Goal: Navigation & Orientation: Find specific page/section

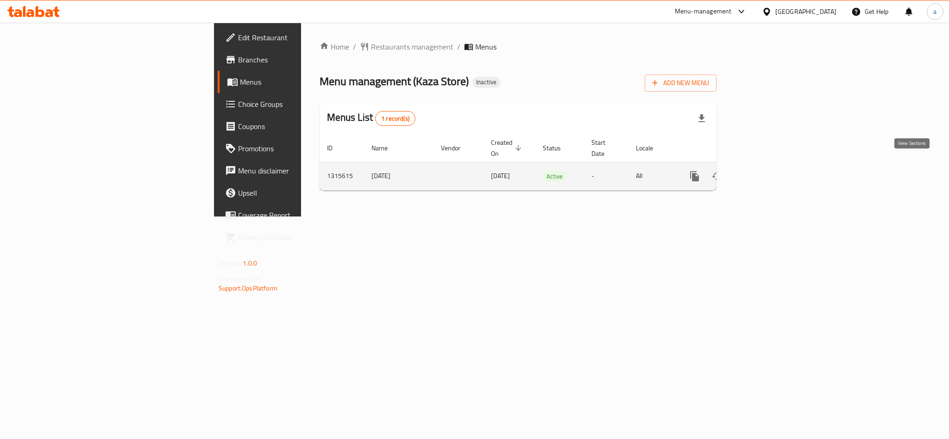
click at [767, 171] on icon "enhanced table" at bounding box center [761, 176] width 11 height 11
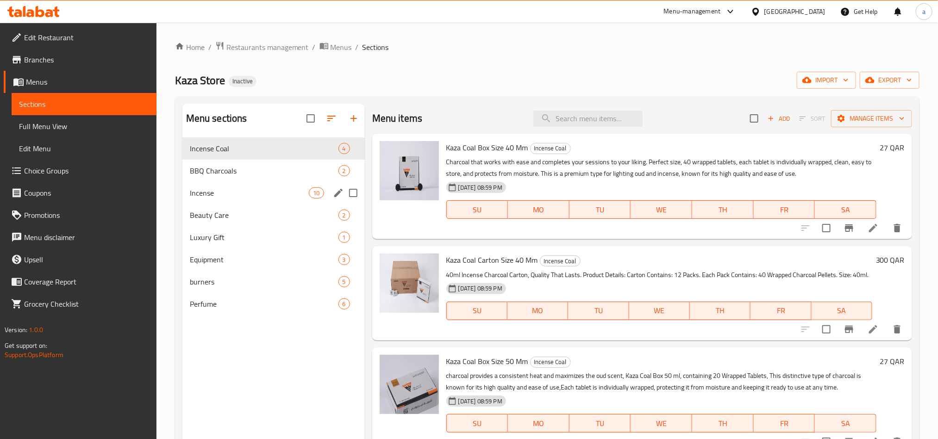
click at [212, 199] on div "Incense 10" at bounding box center [273, 193] width 182 height 22
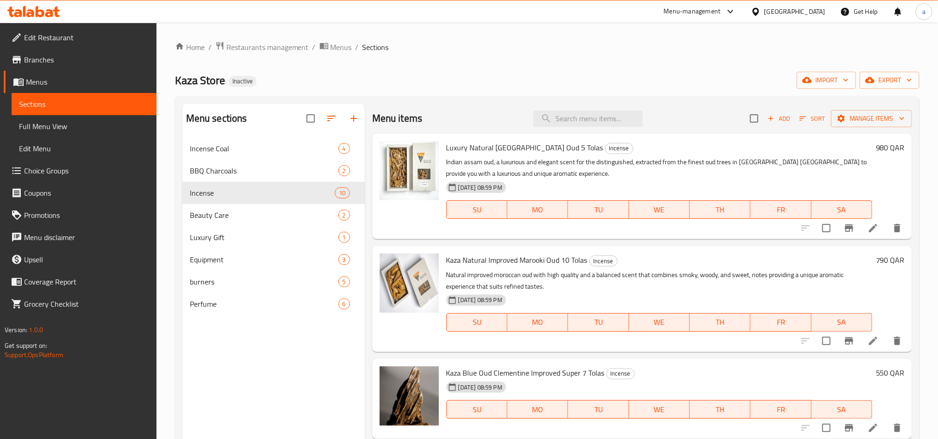
click at [519, 150] on span "Luxury Natural [GEOGRAPHIC_DATA] Oud 5 Tolas" at bounding box center [524, 148] width 157 height 14
copy h6 "Luxury Natural [GEOGRAPHIC_DATA] Oud 5 Tolas"
click at [481, 261] on span "Kaza Natural Improved Marooki Oud 10 Tolas" at bounding box center [516, 260] width 141 height 14
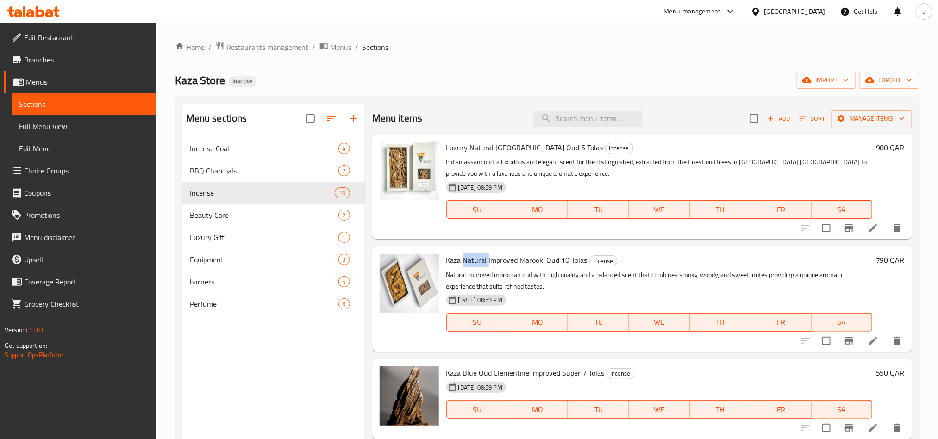
click at [481, 261] on span "Kaza Natural Improved Marooki Oud 10 Tolas" at bounding box center [516, 260] width 141 height 14
copy h6 "Kaza Natural Improved Marooki Oud 10 Tolas"
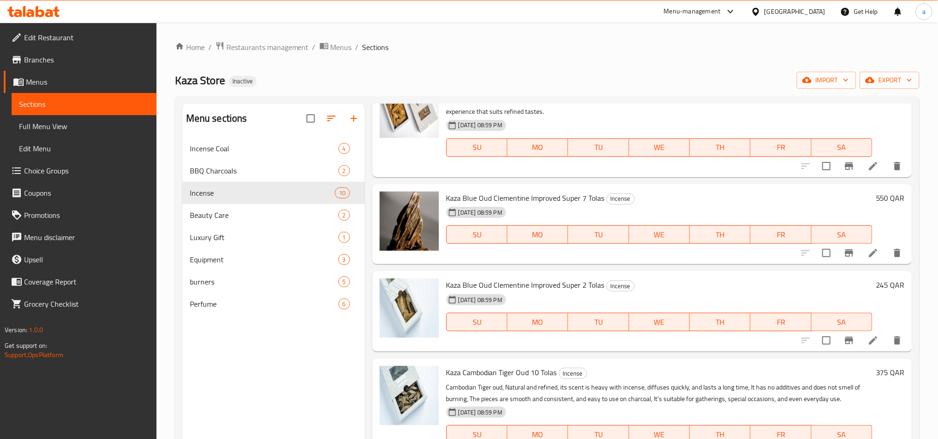
scroll to position [208, 0]
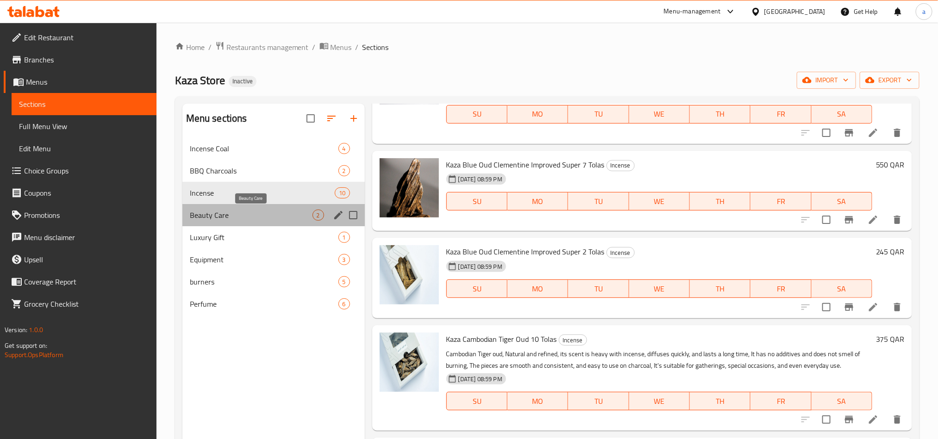
click at [212, 217] on span "Beauty Care" at bounding box center [251, 215] width 123 height 11
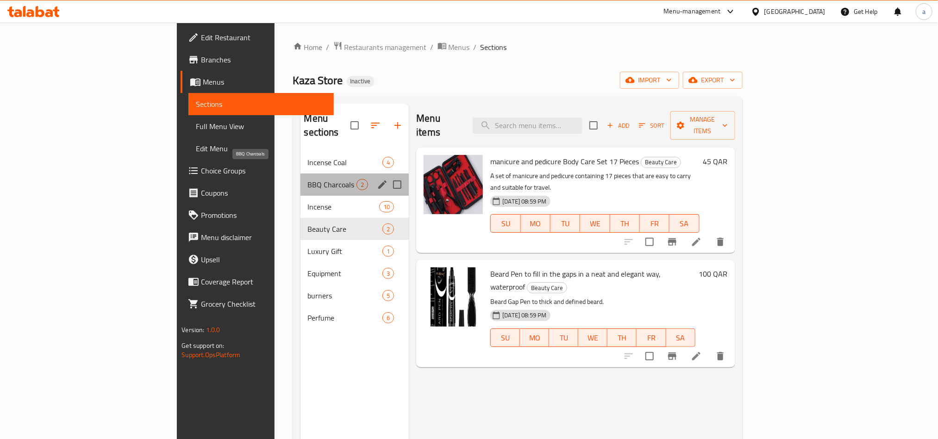
click at [308, 179] on span "BBQ Charcoals" at bounding box center [332, 184] width 49 height 11
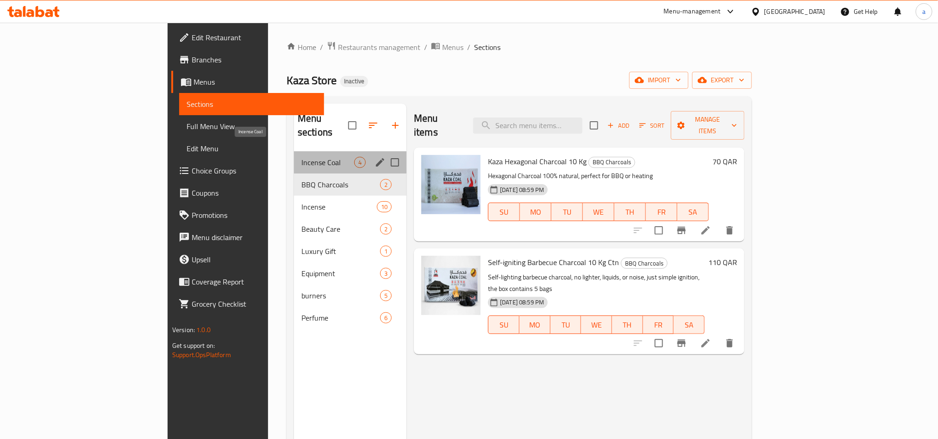
click at [301, 157] on span "Incense Coal" at bounding box center [327, 162] width 53 height 11
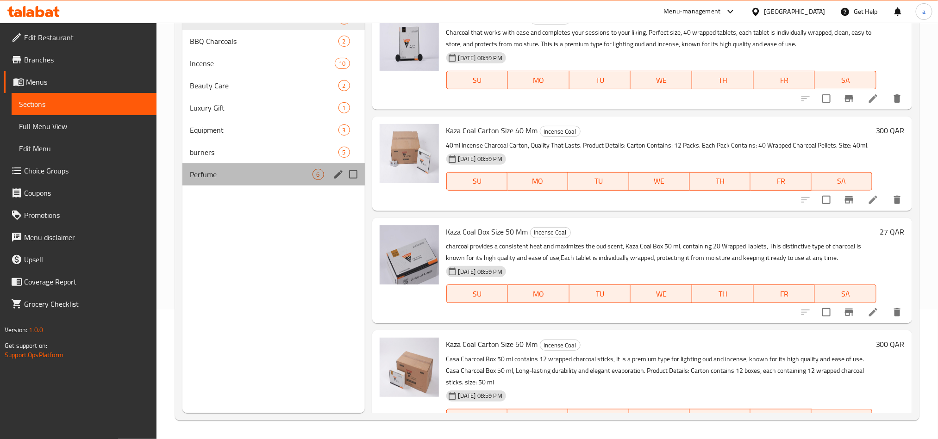
click at [242, 185] on div "Perfume 6" at bounding box center [273, 174] width 182 height 22
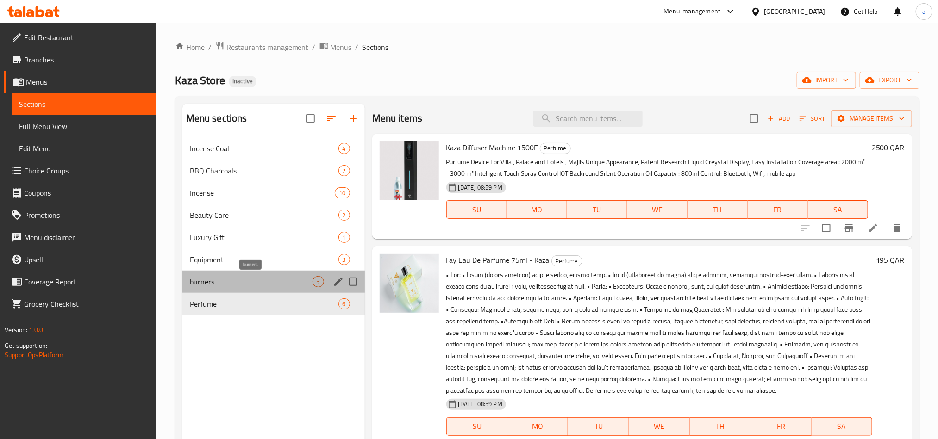
click at [221, 285] on span "burners" at bounding box center [251, 281] width 123 height 11
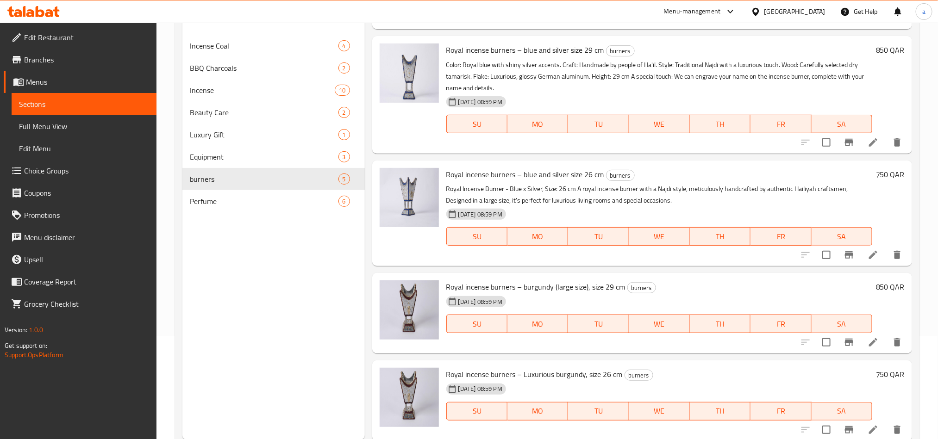
scroll to position [130, 0]
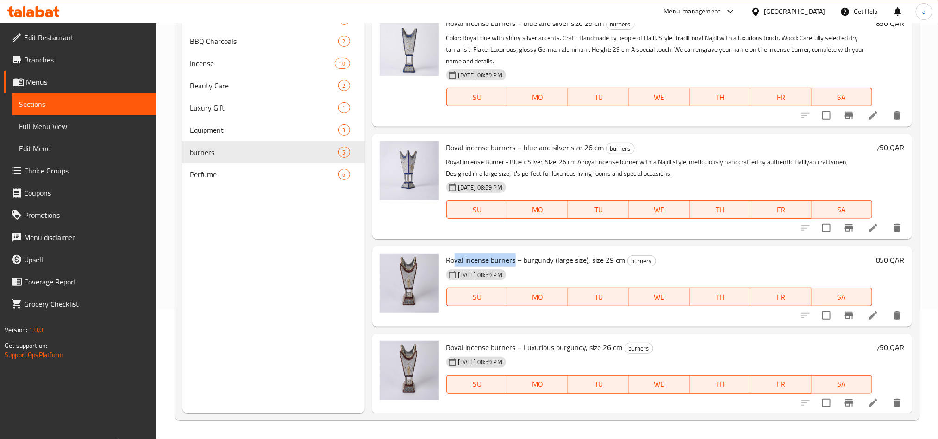
drag, startPoint x: 456, startPoint y: 255, endPoint x: 514, endPoint y: 264, distance: 59.1
click at [514, 264] on span "Royal incense burners – burgundy (large size), size 29 cm" at bounding box center [535, 260] width 179 height 14
drag, startPoint x: 596, startPoint y: 260, endPoint x: 414, endPoint y: 299, distance: 186.0
click at [589, 260] on span "Royal incense burners – burgundy (large size), size 29 cm" at bounding box center [535, 260] width 179 height 14
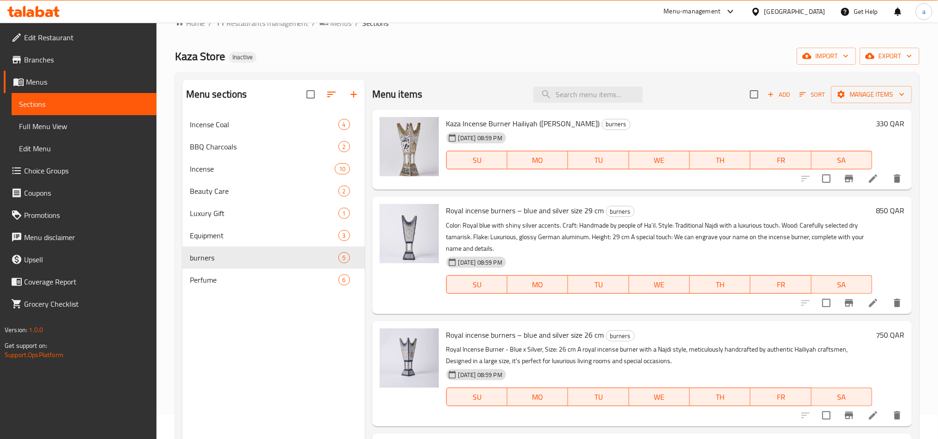
scroll to position [0, 0]
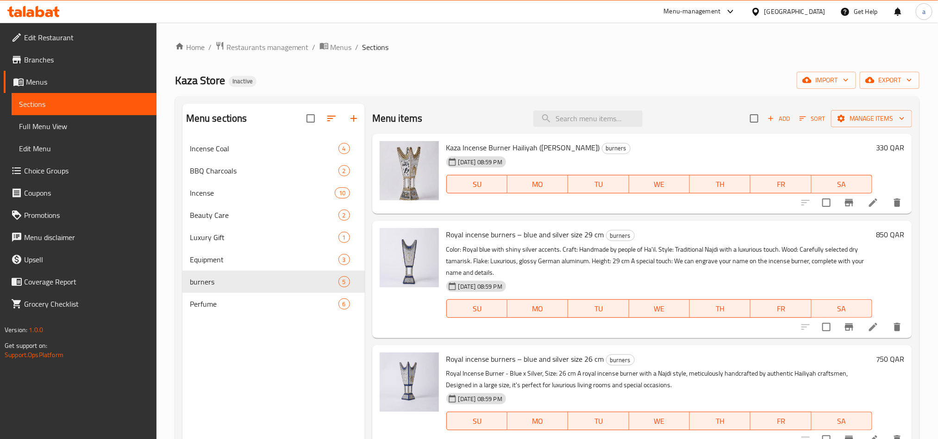
drag, startPoint x: 470, startPoint y: 146, endPoint x: 447, endPoint y: 146, distance: 22.7
click at [456, 146] on span "Kaza Incense Burner Hailiyah ([PERSON_NAME])" at bounding box center [523, 148] width 154 height 14
drag, startPoint x: 447, startPoint y: 146, endPoint x: 488, endPoint y: 146, distance: 40.7
click at [457, 146] on span "Kaza Incense Burner Hailiyah ([PERSON_NAME])" at bounding box center [523, 148] width 154 height 14
drag, startPoint x: 489, startPoint y: 146, endPoint x: 467, endPoint y: 143, distance: 22.9
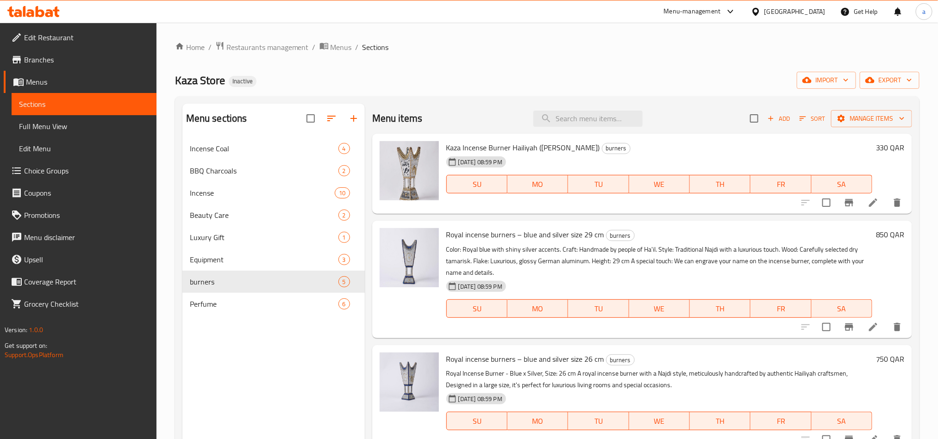
click at [473, 144] on span "Kaza Incense Burner Hailiyah ([PERSON_NAME])" at bounding box center [523, 148] width 154 height 14
click at [217, 158] on div "Incense Coal 4" at bounding box center [273, 148] width 182 height 22
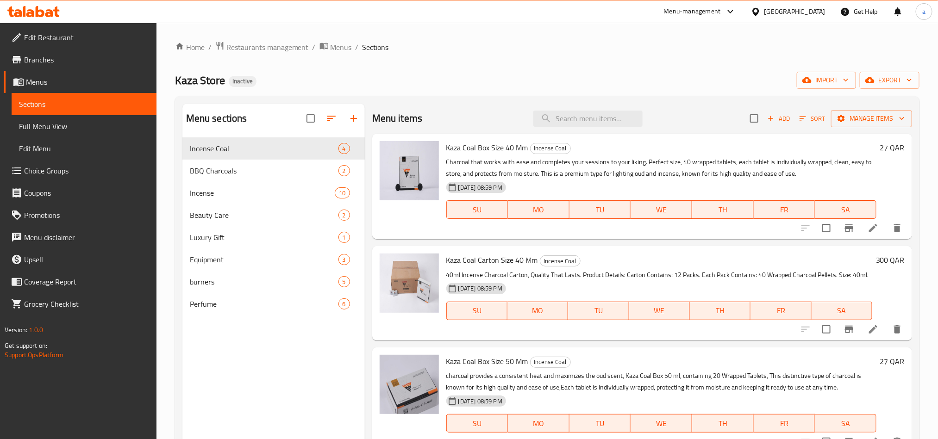
click at [476, 150] on span "Kaza Coal Box Size 40 Mm" at bounding box center [487, 148] width 82 height 14
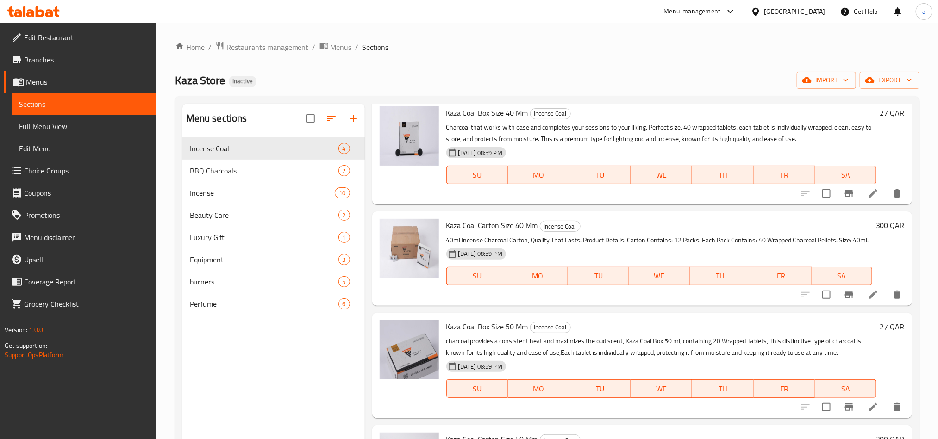
click at [491, 219] on span "Kaza Coal Carton Size 40 Mm" at bounding box center [492, 226] width 92 height 14
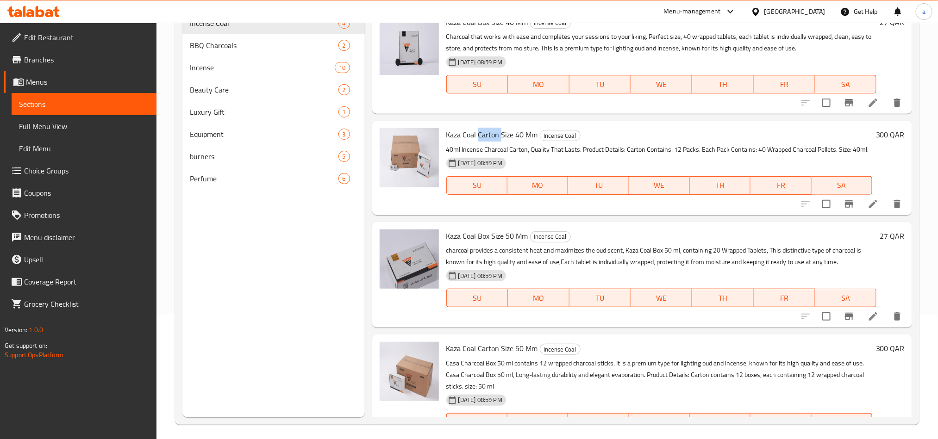
scroll to position [0, 0]
